Goal: Task Accomplishment & Management: Manage account settings

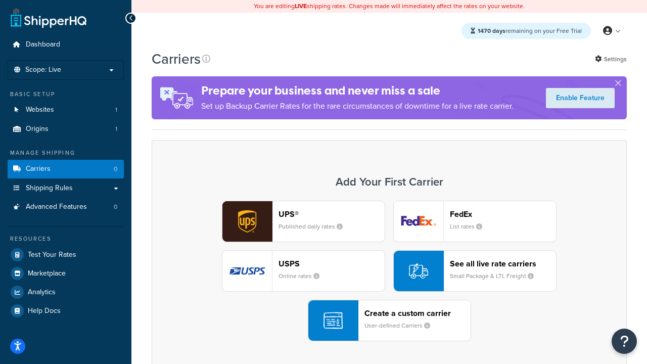
click at [389, 271] on div "UPS® Published daily rates FedEx List rates USPS Online rates See all live rate…" at bounding box center [389, 271] width 454 height 141
click at [503, 214] on header "FedEx" at bounding box center [503, 214] width 106 height 10
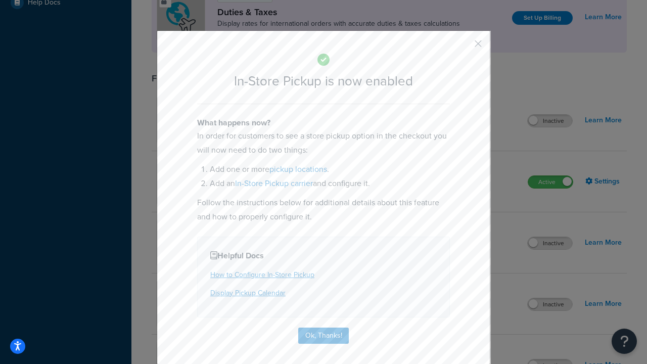
click at [463, 47] on button "button" at bounding box center [463, 47] width 3 height 3
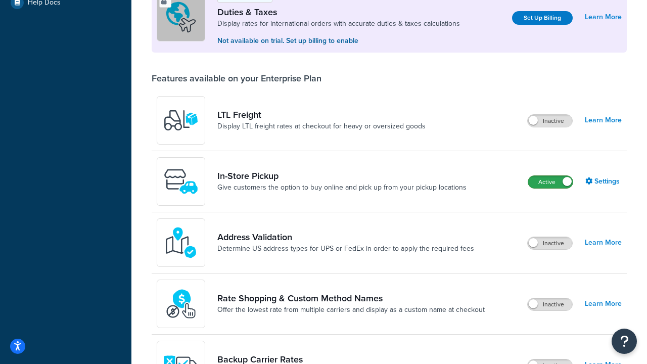
scroll to position [309, 0]
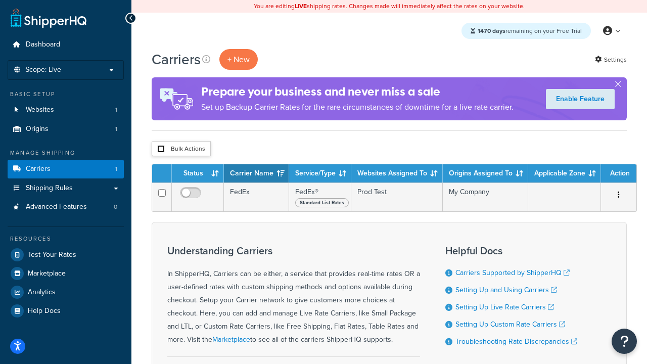
click at [161, 149] on input "checkbox" at bounding box center [161, 149] width 8 height 8
checkbox input "true"
click at [0, 0] on button "Delete" at bounding box center [0, 0] width 0 height 0
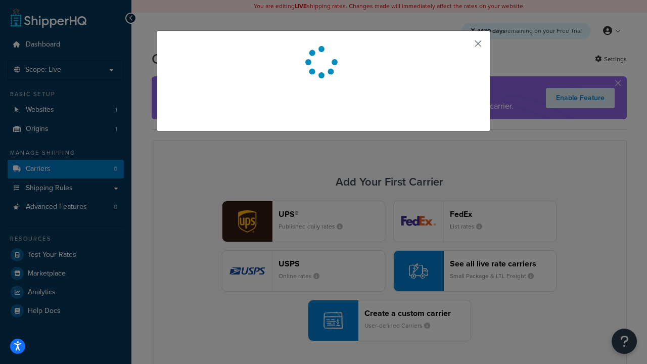
click at [463, 47] on button "button" at bounding box center [463, 47] width 3 height 3
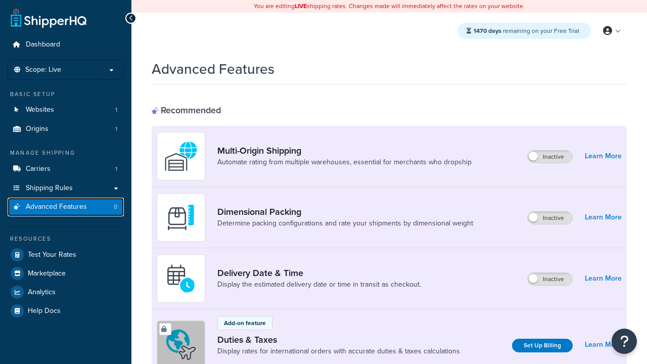
click at [66, 207] on span "Advanced Features" at bounding box center [56, 207] width 61 height 9
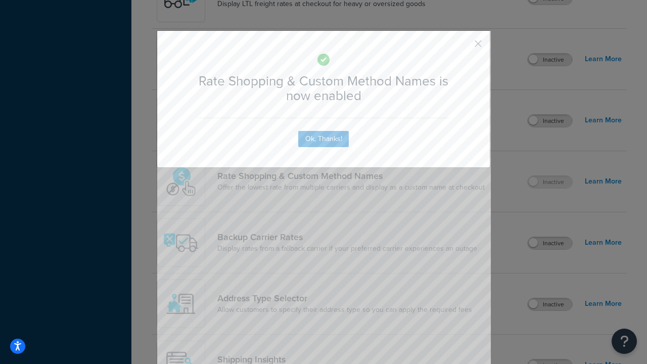
click at [463, 47] on button "button" at bounding box center [463, 47] width 3 height 3
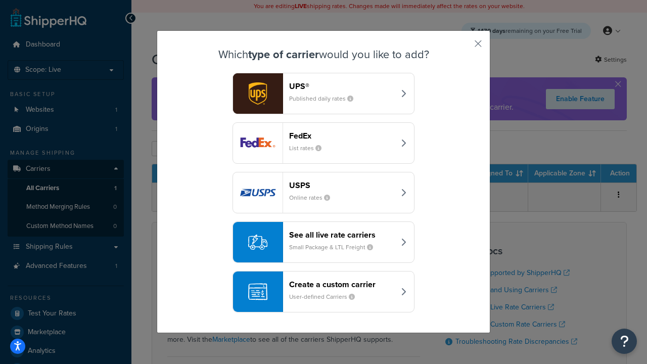
click at [324, 242] on div "See all live rate carriers Small Package & LTL Freight" at bounding box center [342, 242] width 106 height 24
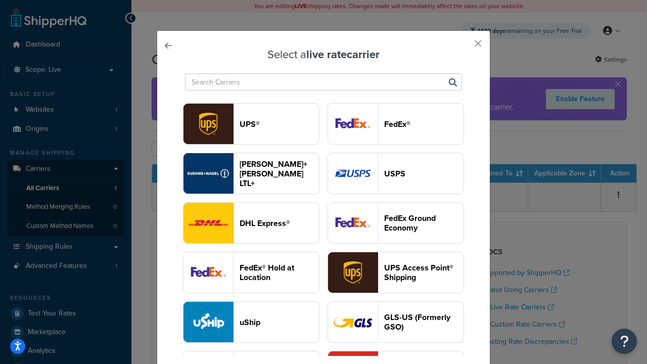
click at [396, 173] on header "USPS" at bounding box center [423, 174] width 79 height 10
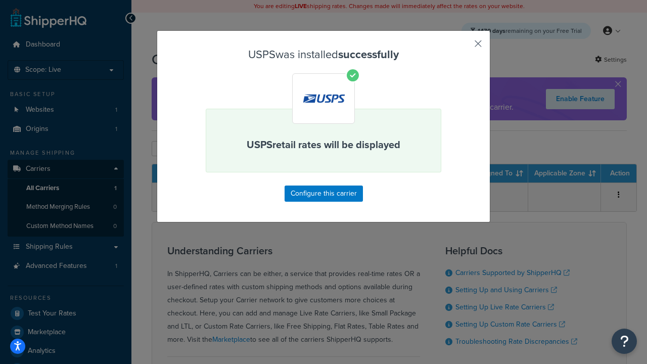
click at [463, 47] on button "button" at bounding box center [463, 47] width 3 height 3
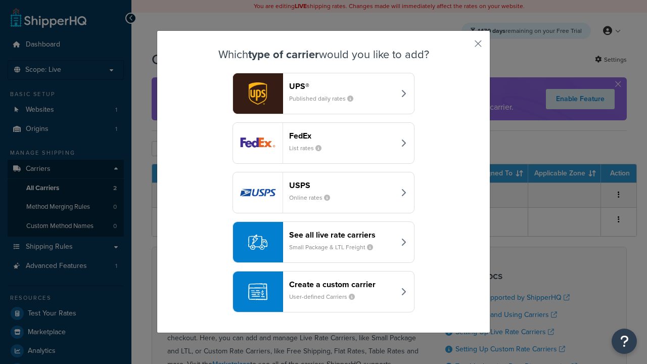
click at [324, 242] on div "See all live rate carriers Small Package & LTL Freight" at bounding box center [342, 242] width 106 height 24
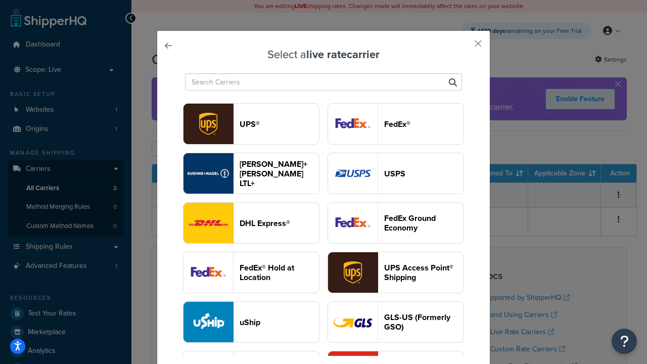
click at [396, 124] on header "FedEx®" at bounding box center [423, 124] width 79 height 10
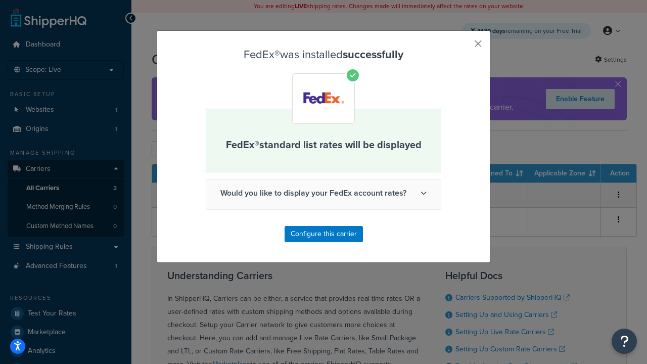
click at [463, 47] on button "button" at bounding box center [463, 47] width 3 height 3
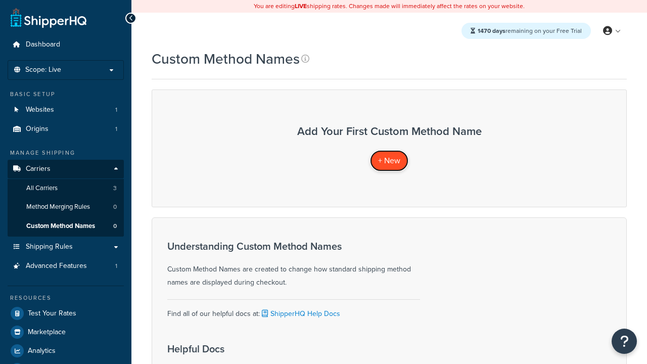
click at [389, 160] on span "+ New" at bounding box center [389, 161] width 22 height 12
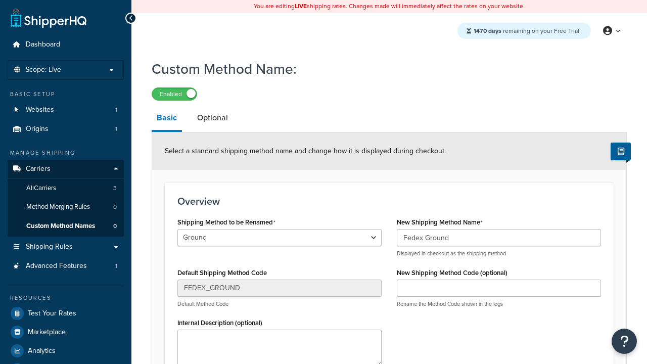
scroll to position [117, 0]
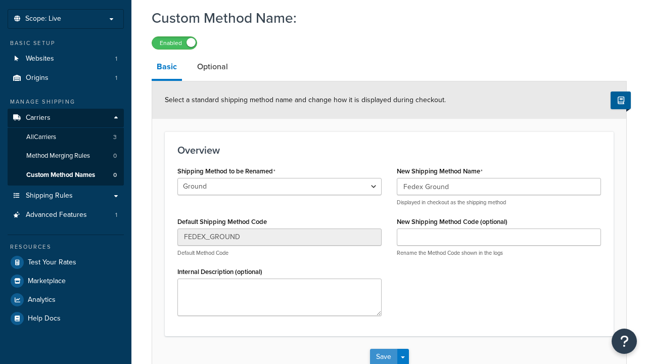
type input "Fedex Ground"
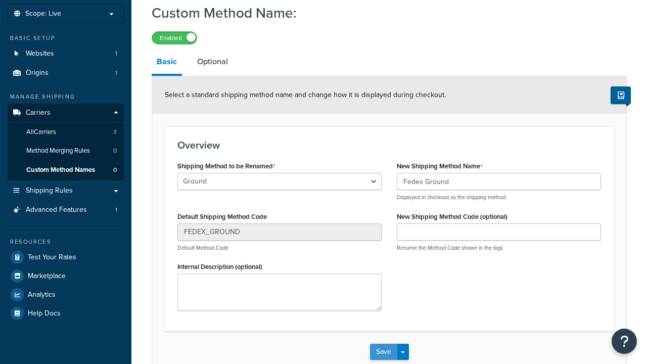
click at [383, 344] on button "Save" at bounding box center [383, 352] width 27 height 16
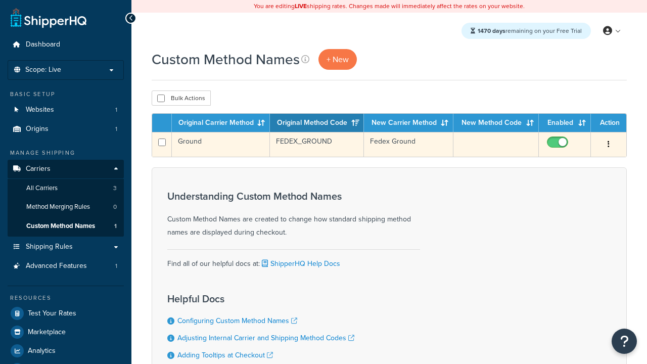
click at [609, 145] on icon "button" at bounding box center [609, 144] width 2 height 7
click at [0, 0] on link "Edit" at bounding box center [0, 0] width 0 height 0
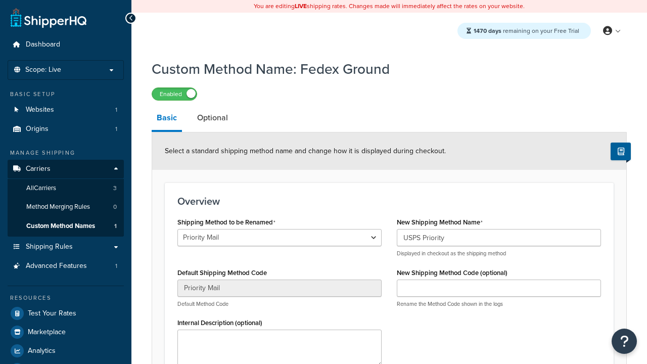
select select "735685"
type input "USPS Priority"
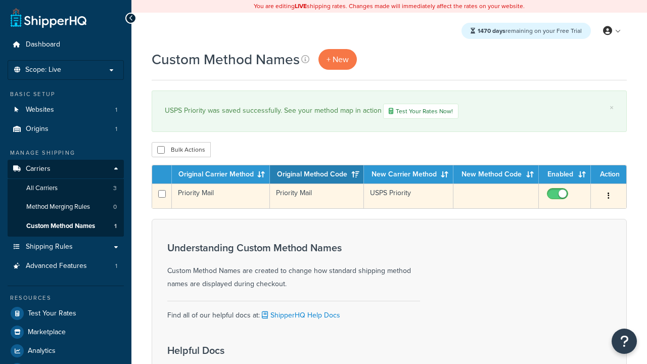
click at [609, 197] on icon "button" at bounding box center [609, 195] width 2 height 7
click at [0, 0] on link "Duplicate" at bounding box center [0, 0] width 0 height 0
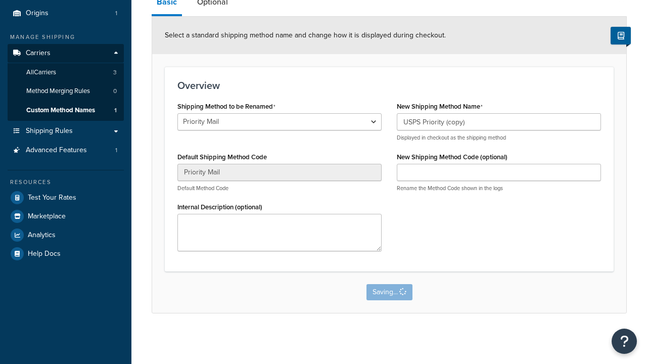
select select "735676"
type input "FEDEX_GROUND"
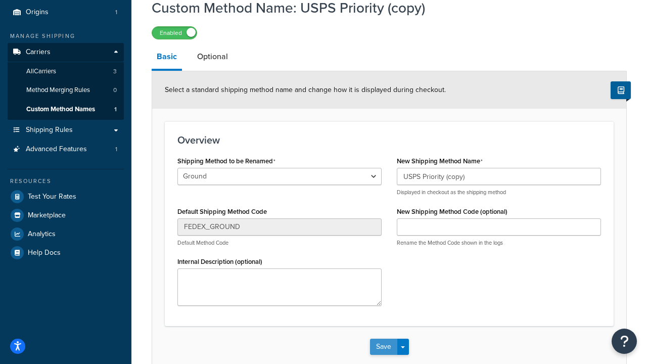
click at [383, 339] on button "Save" at bounding box center [383, 347] width 27 height 16
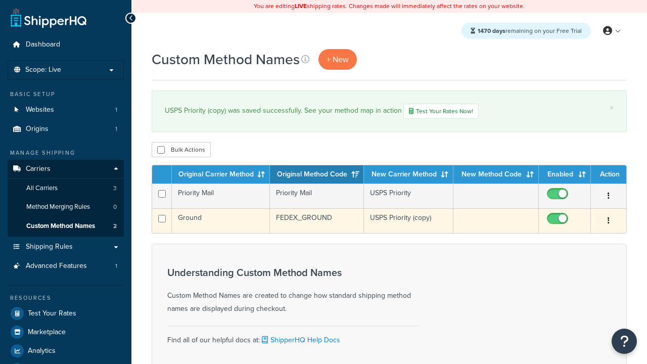
click at [609, 222] on icon "button" at bounding box center [609, 220] width 2 height 7
click at [0, 0] on link "Delete" at bounding box center [0, 0] width 0 height 0
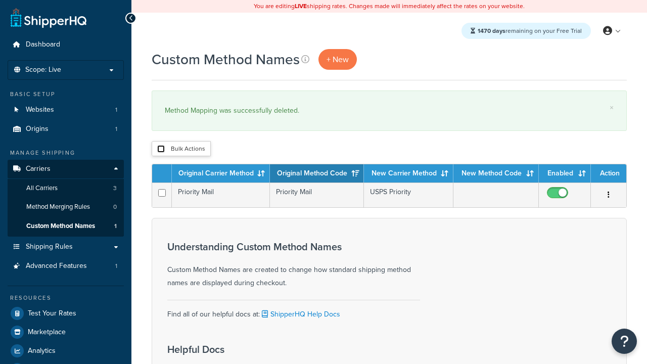
click at [161, 149] on input "checkbox" at bounding box center [161, 149] width 8 height 8
checkbox input "true"
click at [0, 0] on button "Delete" at bounding box center [0, 0] width 0 height 0
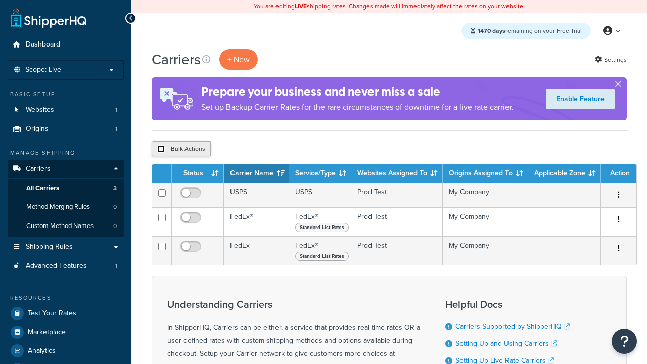
click at [161, 149] on input "checkbox" at bounding box center [161, 149] width 8 height 8
checkbox input "true"
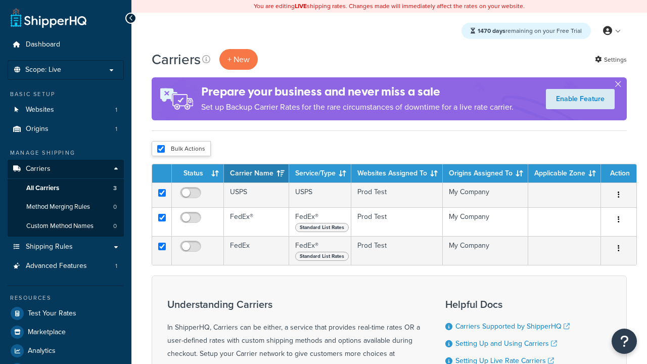
click at [0, 0] on button "Delete" at bounding box center [0, 0] width 0 height 0
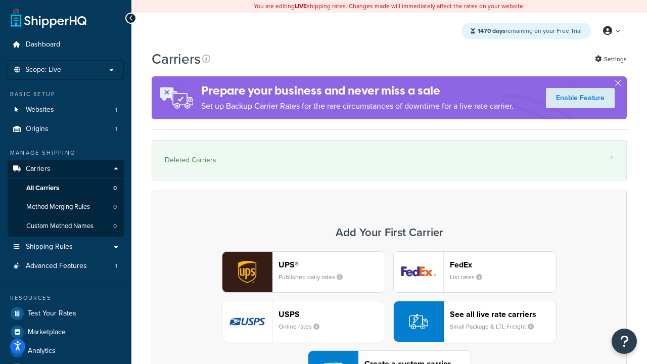
click at [389, 294] on div "UPS® Published daily rates FedEx List rates USPS Online rates See all live rate…" at bounding box center [389, 321] width 454 height 141
click at [389, 359] on div "Create a custom carrier User-defined Carriers" at bounding box center [418, 371] width 106 height 24
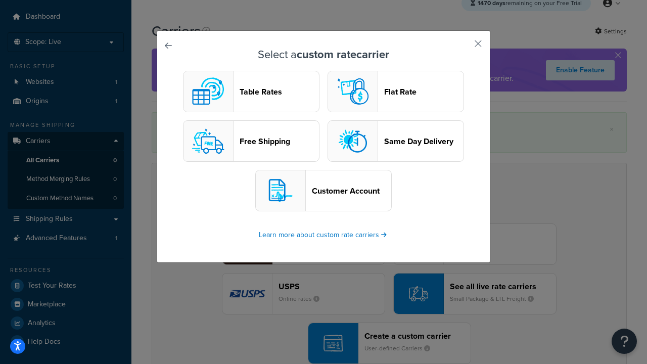
click at [396, 92] on header "Flat Rate" at bounding box center [423, 92] width 79 height 10
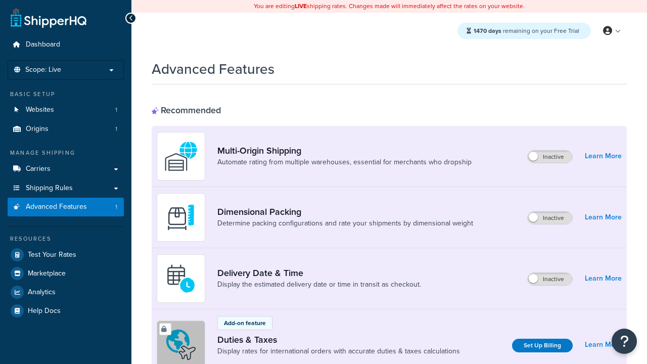
scroll to position [450, 0]
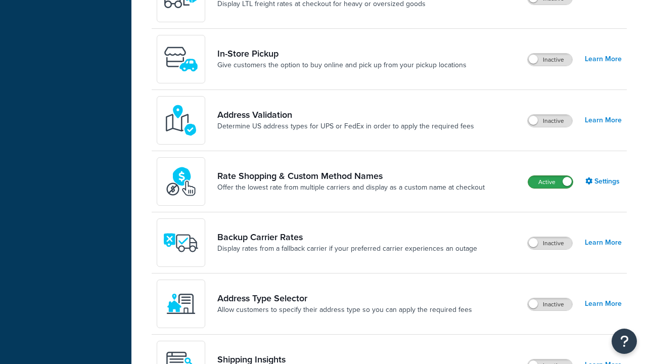
scroll to position [0, 0]
